Goal: Task Accomplishment & Management: Use online tool/utility

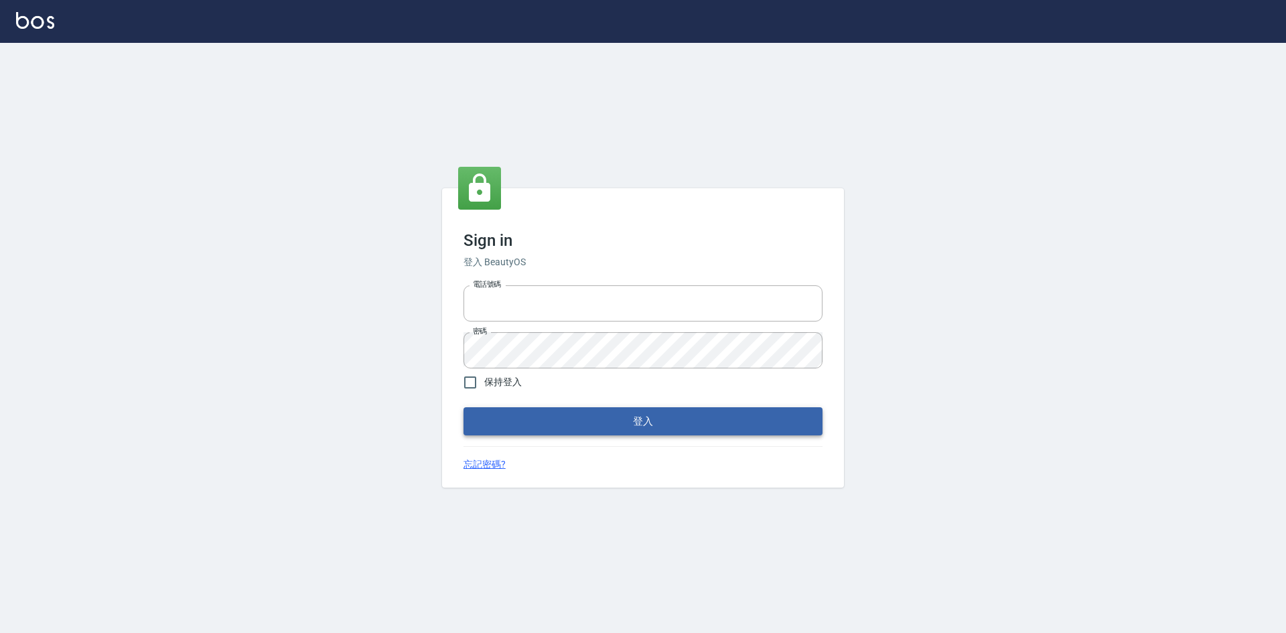
type input "0963852741"
click at [623, 419] on button "登入" at bounding box center [642, 421] width 359 height 28
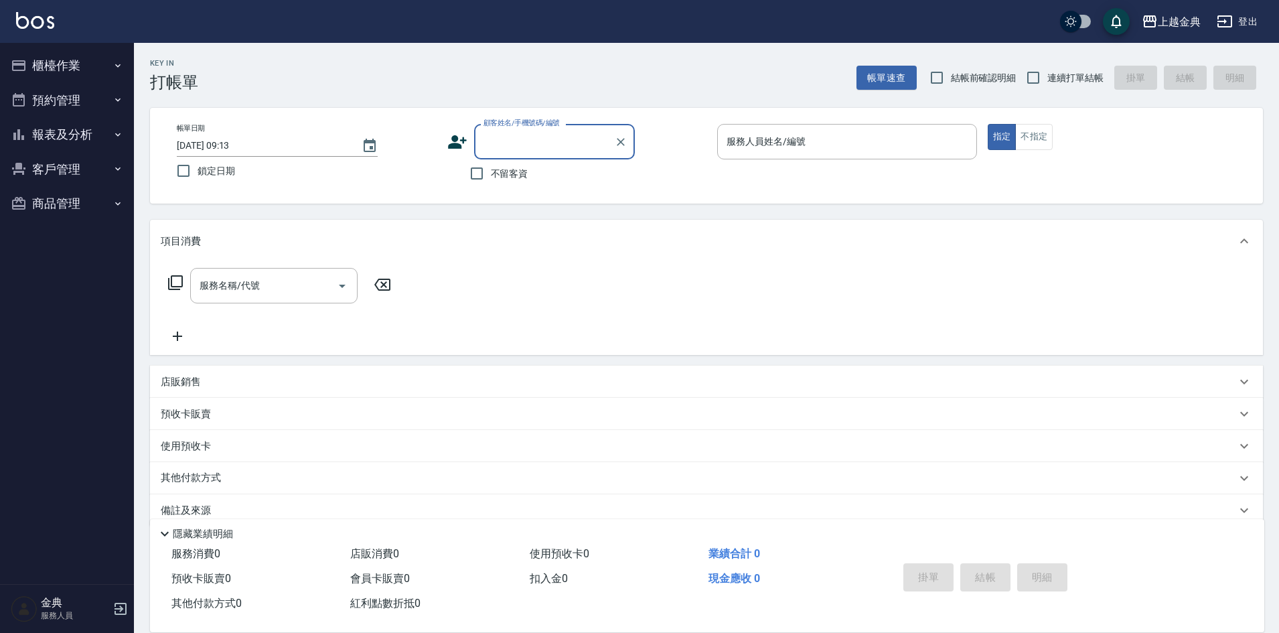
click at [64, 66] on button "櫃檯作業" at bounding box center [66, 65] width 123 height 35
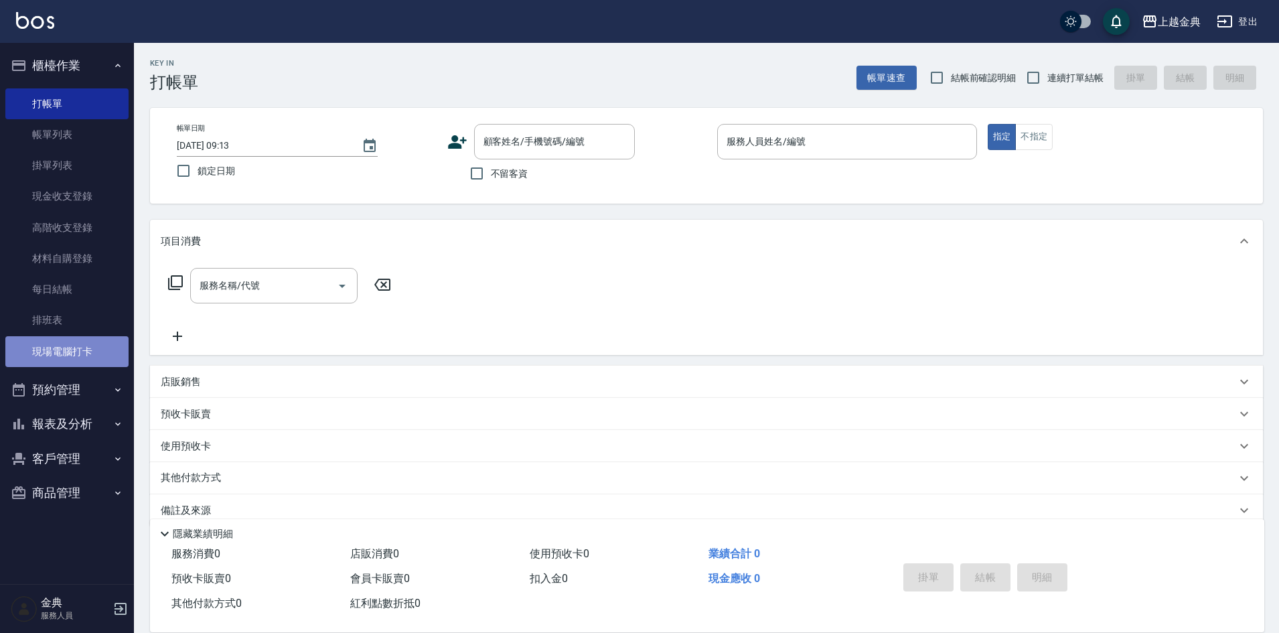
click at [92, 350] on link "現場電腦打卡" at bounding box center [66, 351] width 123 height 31
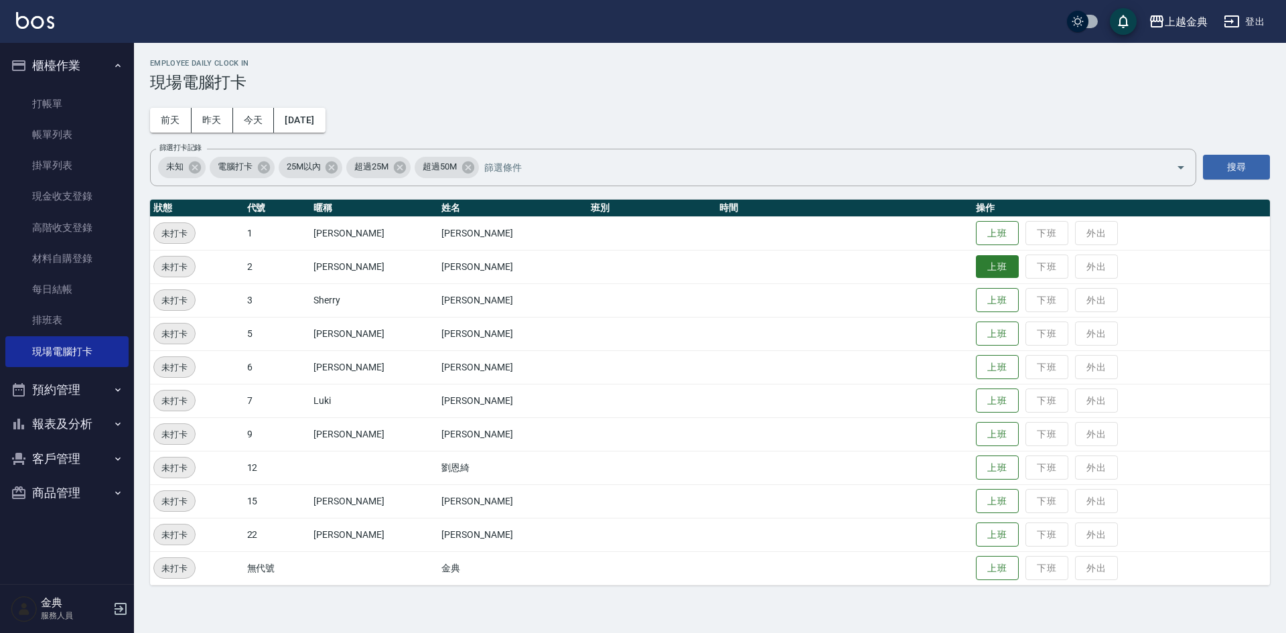
click at [976, 269] on button "上班" at bounding box center [997, 266] width 43 height 23
click at [976, 434] on button "上班" at bounding box center [997, 434] width 43 height 23
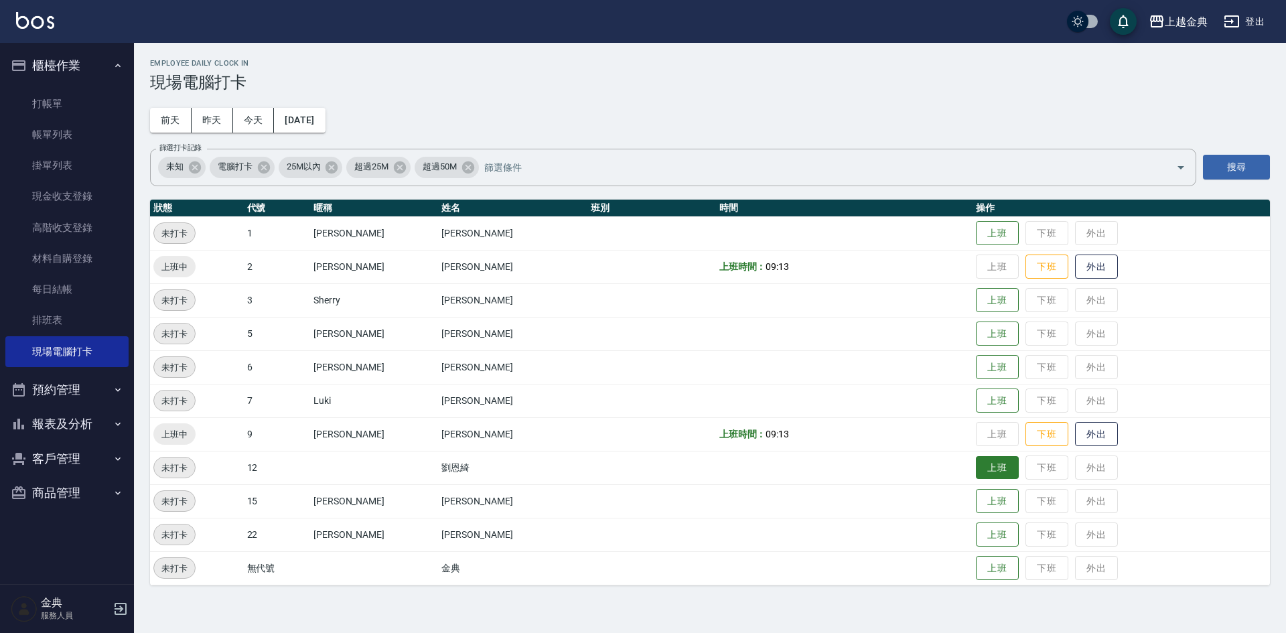
click at [977, 476] on button "上班" at bounding box center [997, 467] width 43 height 23
click at [976, 370] on button "上班" at bounding box center [997, 367] width 43 height 23
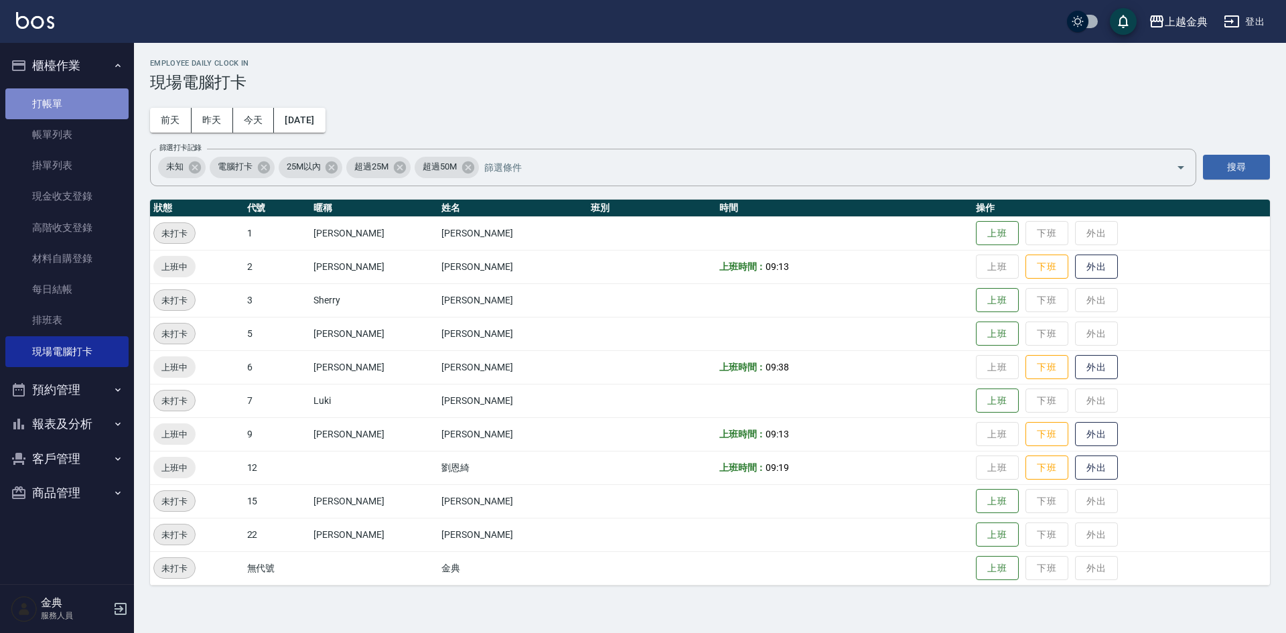
click at [84, 98] on link "打帳單" at bounding box center [66, 103] width 123 height 31
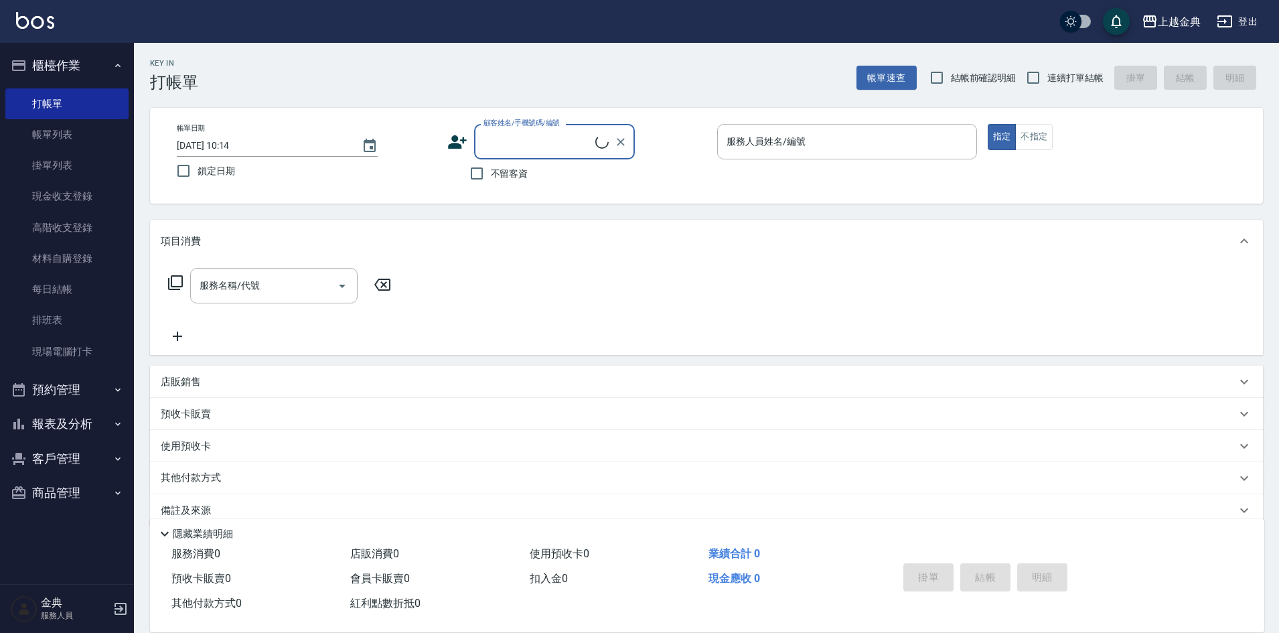
click at [549, 137] on input "顧客姓名/手機號碼/編號" at bounding box center [537, 141] width 115 height 23
type input "郭"
type input "[PERSON_NAME]"
